Goal: Transaction & Acquisition: Purchase product/service

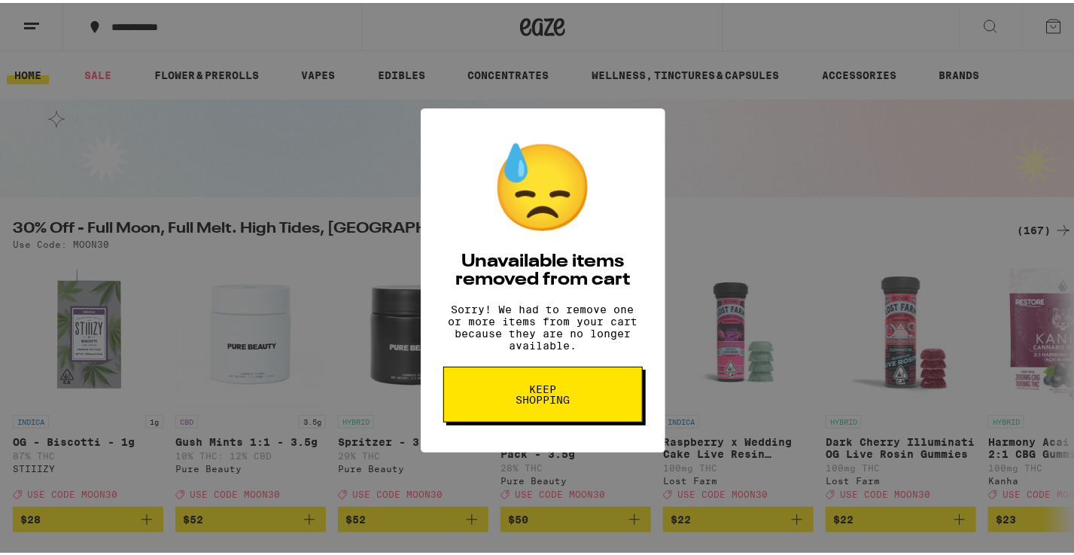
click at [557, 417] on button "Keep Shopping" at bounding box center [542, 392] width 199 height 56
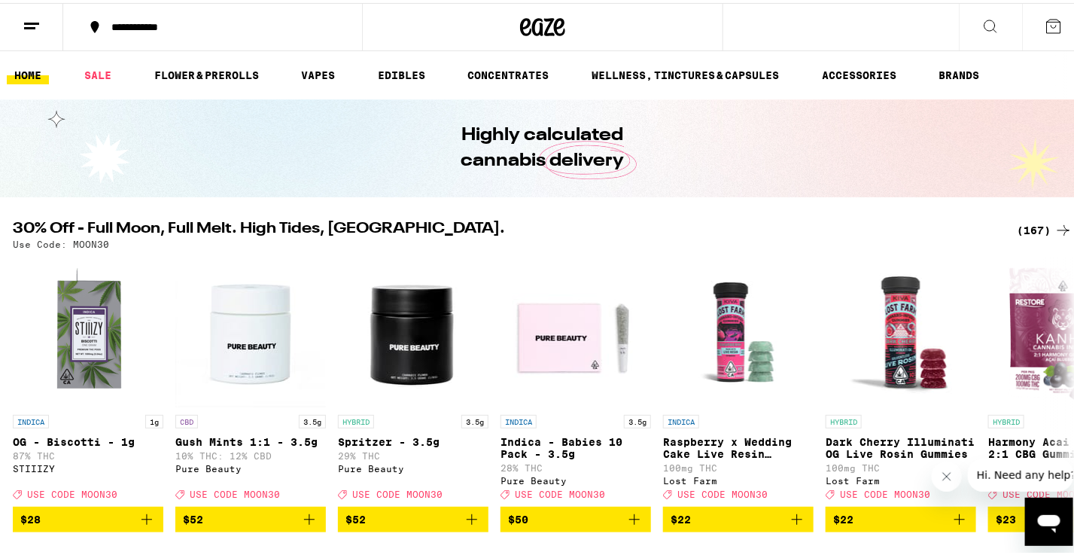
click at [1054, 222] on icon at bounding box center [1063, 227] width 18 height 18
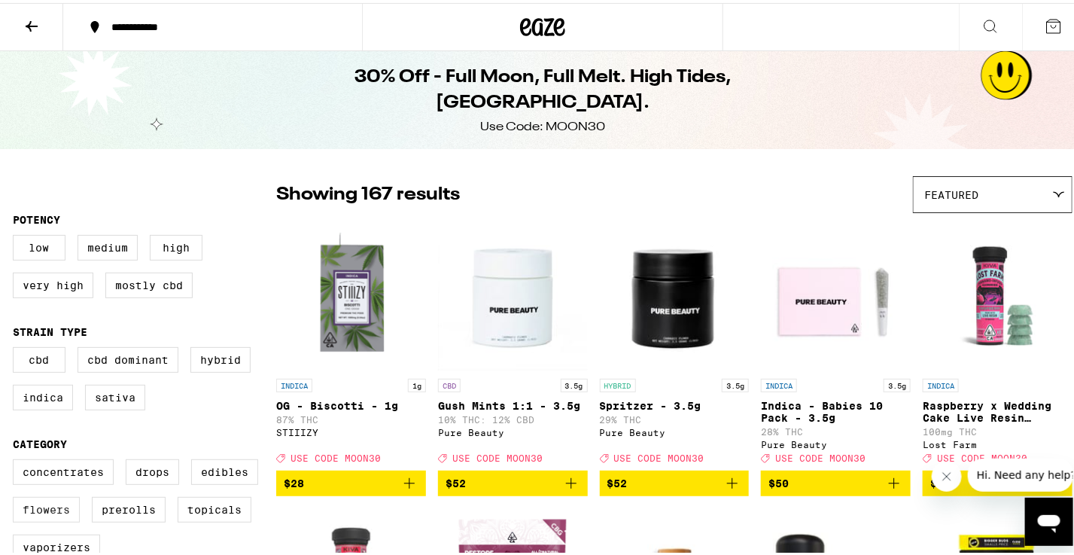
click at [64, 519] on label "Flowers" at bounding box center [46, 507] width 67 height 26
click at [17, 459] on input "Flowers" at bounding box center [16, 458] width 1 height 1
checkbox input "true"
